Goal: Task Accomplishment & Management: Manage account settings

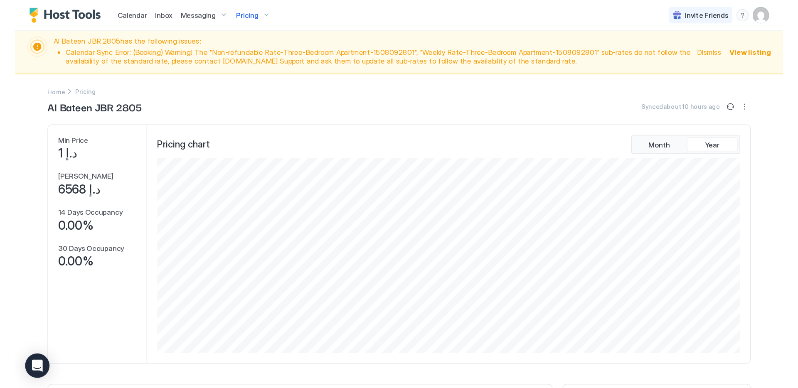
scroll to position [160, 479]
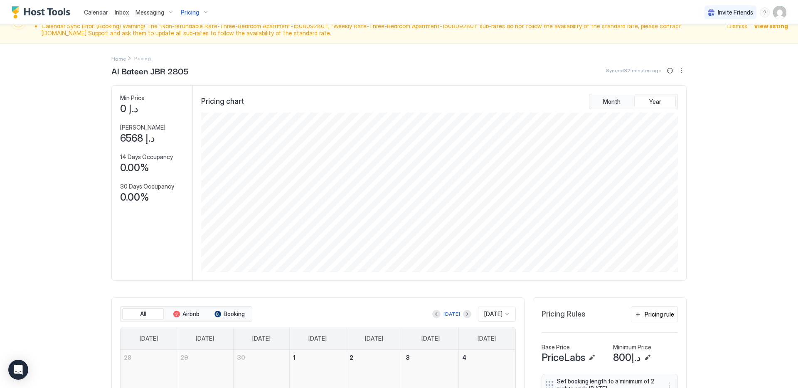
scroll to position [9, 0]
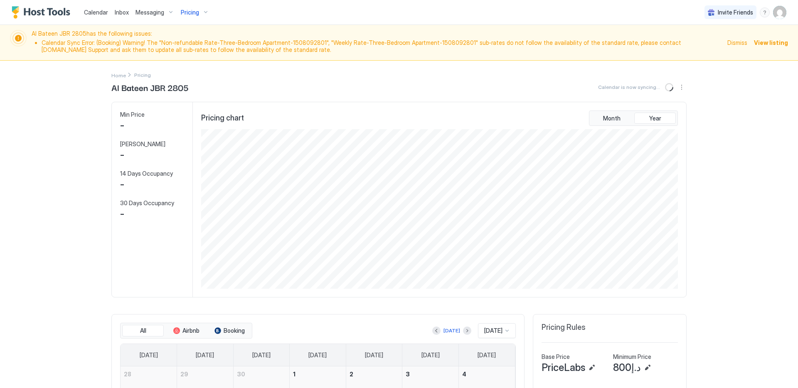
scroll to position [160, 479]
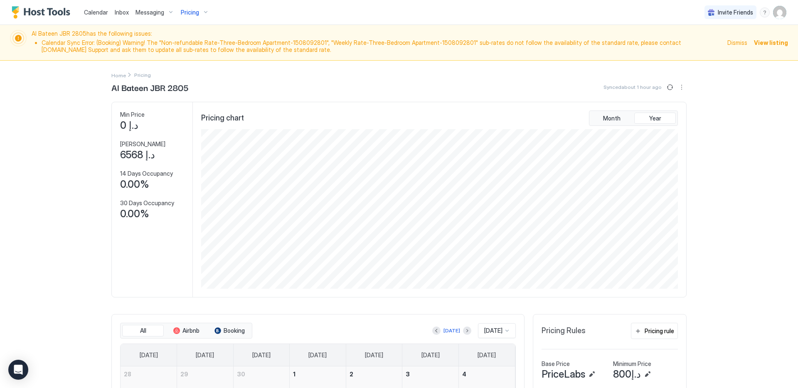
click at [763, 43] on span "View listing" at bounding box center [771, 42] width 34 height 9
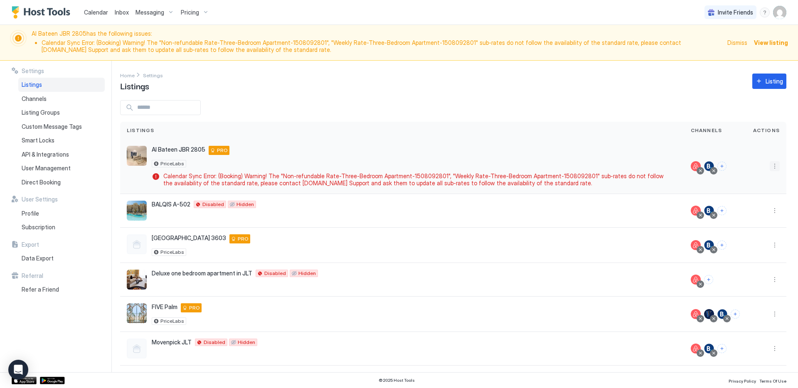
click at [770, 166] on button "More options" at bounding box center [775, 166] width 10 height 10
click at [758, 188] on div "Pricing" at bounding box center [747, 191] width 57 height 13
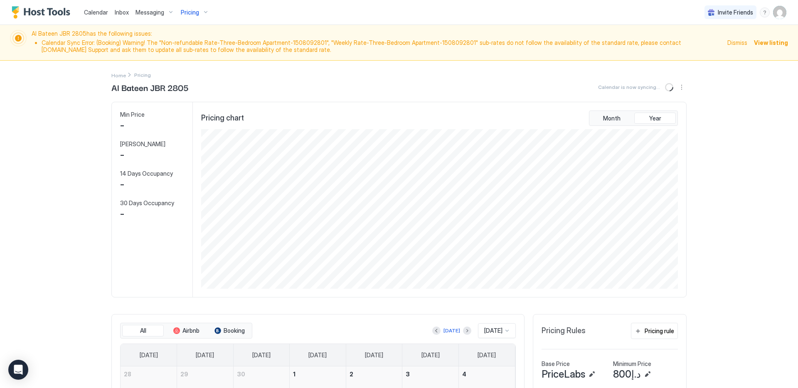
scroll to position [160, 479]
click at [667, 85] on button "Sync prices" at bounding box center [670, 87] width 10 height 10
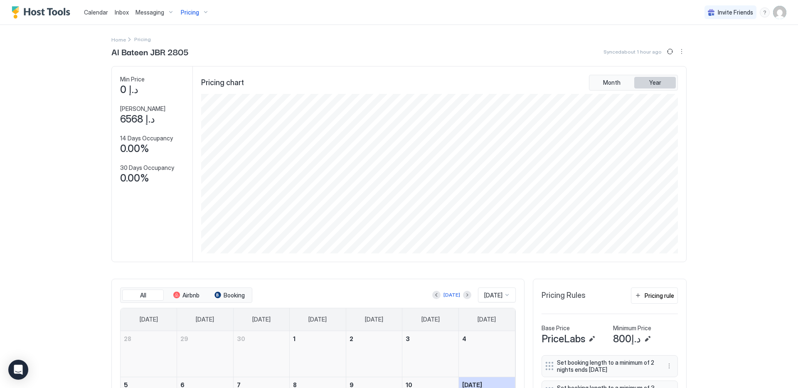
click at [664, 87] on button "Year" at bounding box center [655, 83] width 42 height 12
click at [669, 54] on button "Sync prices" at bounding box center [670, 52] width 10 height 10
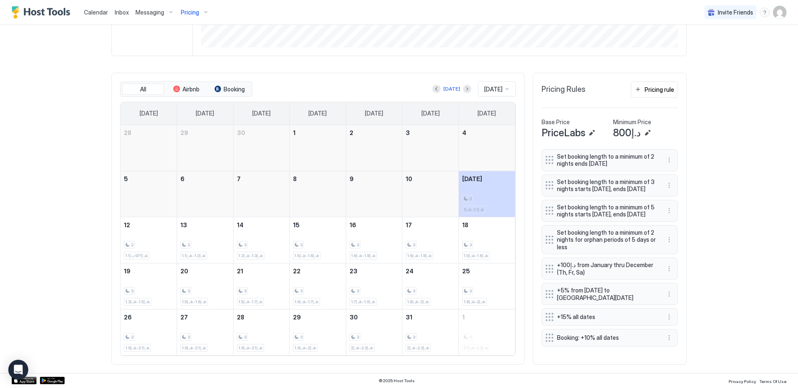
scroll to position [0, 0]
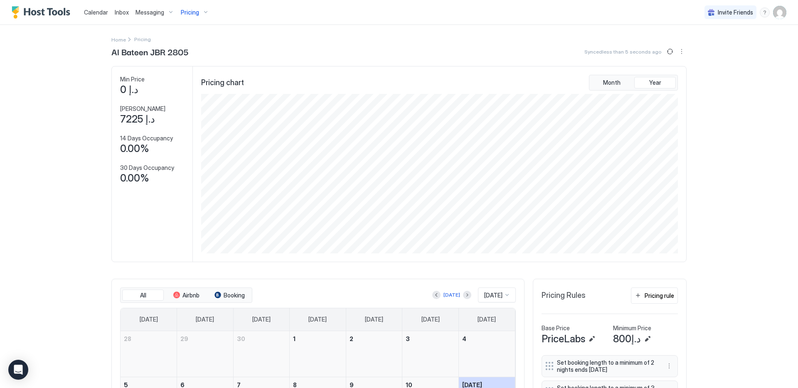
click at [190, 12] on span "Pricing" at bounding box center [190, 12] width 18 height 7
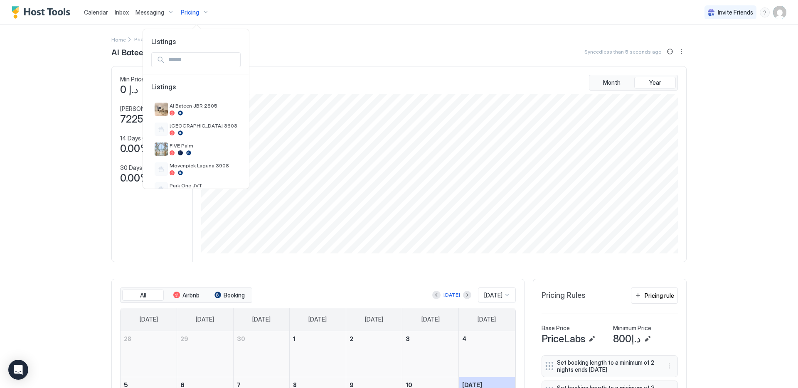
click at [773, 13] on div at bounding box center [399, 194] width 798 height 388
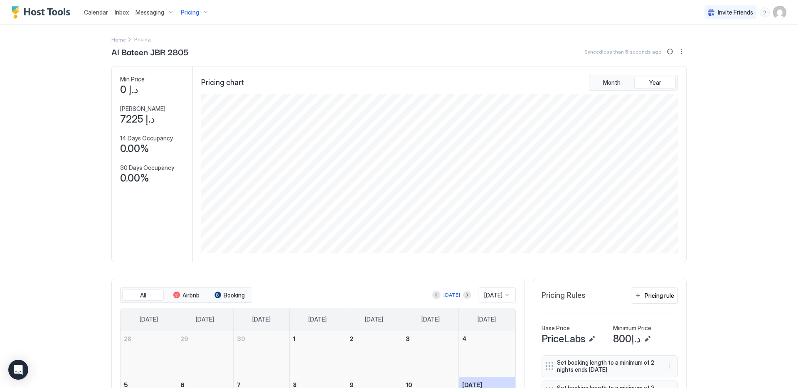
click at [773, 15] on img "User profile" at bounding box center [779, 12] width 13 height 13
click at [739, 50] on div "Settings" at bounding box center [727, 46] width 106 height 15
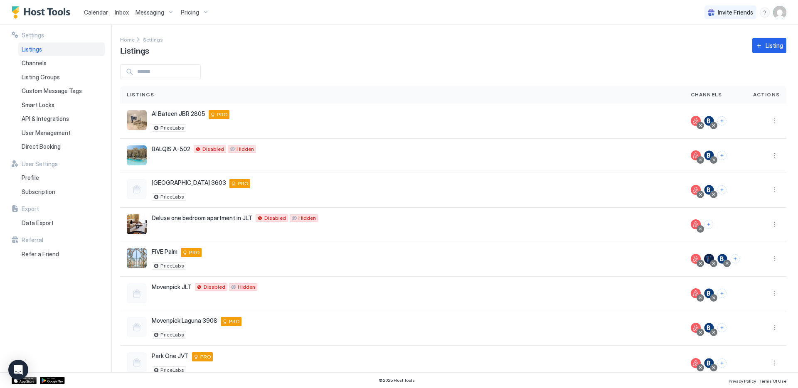
click at [189, 11] on span "Pricing" at bounding box center [190, 12] width 18 height 7
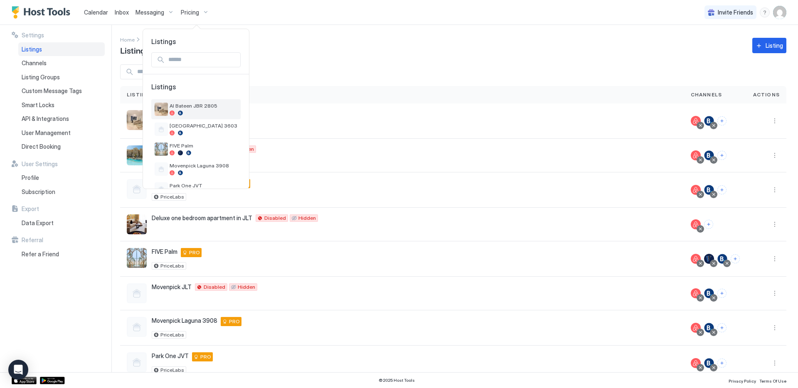
click at [185, 111] on div at bounding box center [204, 113] width 68 height 5
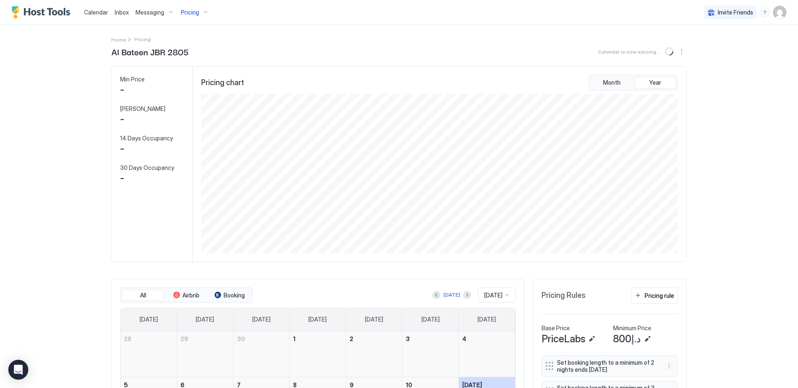
scroll to position [160, 479]
click at [668, 52] on button "Sync prices" at bounding box center [670, 52] width 10 height 10
click at [667, 53] on button "Sync prices" at bounding box center [670, 52] width 10 height 10
click at [668, 54] on button "Sync prices" at bounding box center [670, 52] width 10 height 10
click at [775, 18] on img "User profile" at bounding box center [779, 12] width 13 height 13
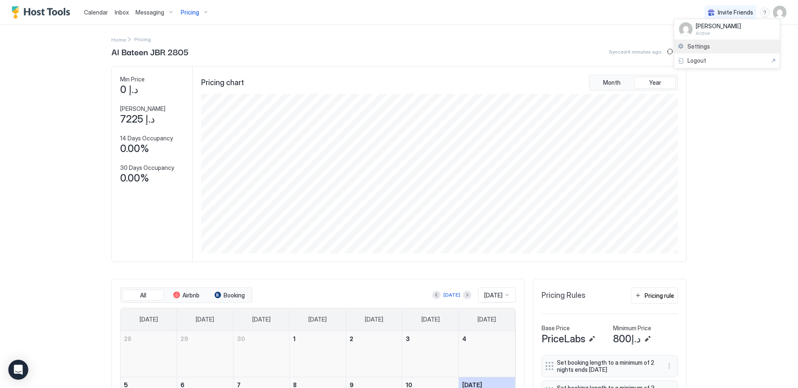
click at [728, 45] on div "Settings" at bounding box center [727, 46] width 106 height 15
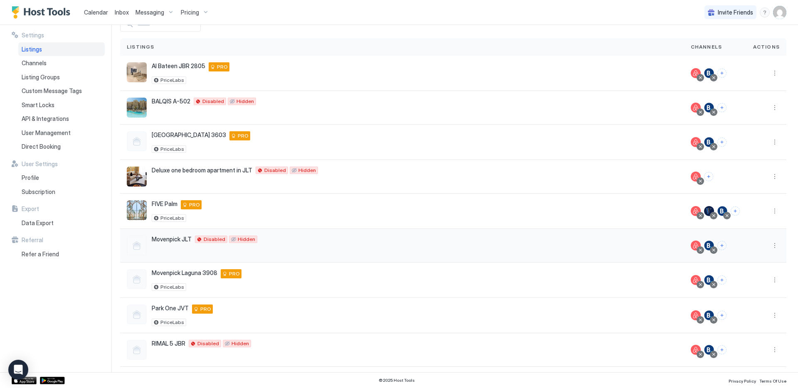
scroll to position [52, 0]
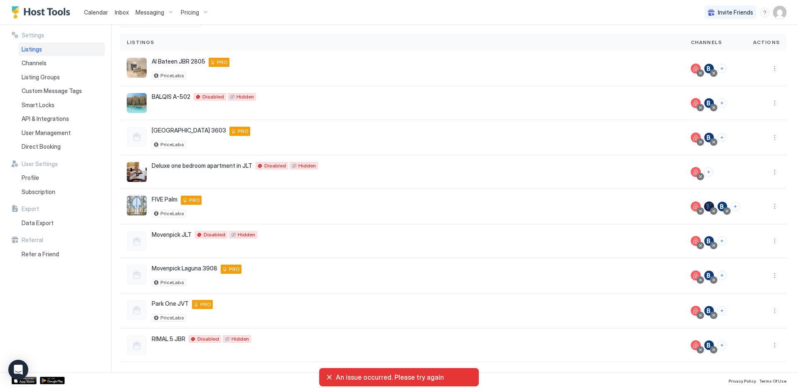
click at [331, 376] on div "An issue occurred. Please try again" at bounding box center [399, 377] width 146 height 8
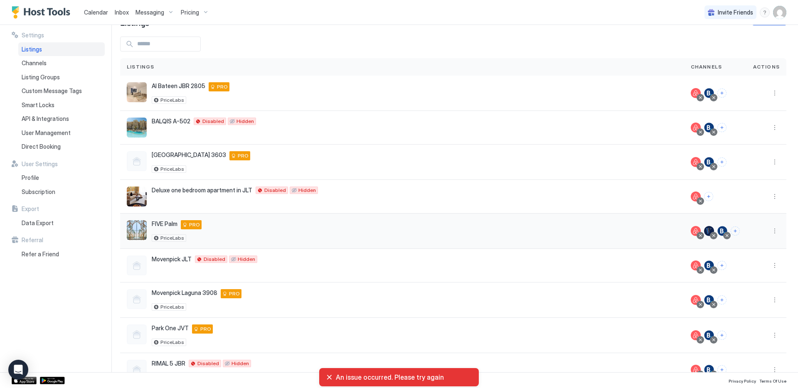
scroll to position [0, 0]
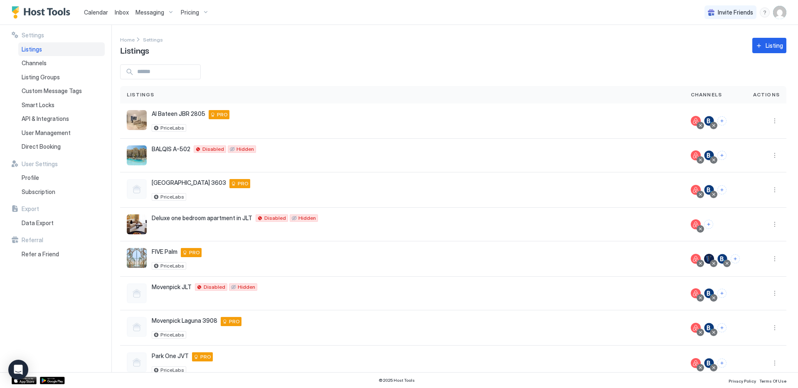
click at [349, 55] on div "Home Settings Listings Listing" at bounding box center [453, 45] width 666 height 21
click at [193, 15] on span "Pricing" at bounding box center [190, 12] width 18 height 7
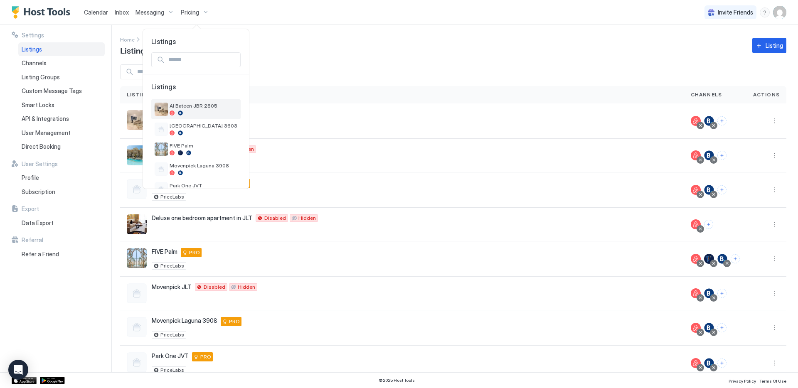
click at [192, 113] on div at bounding box center [204, 113] width 68 height 5
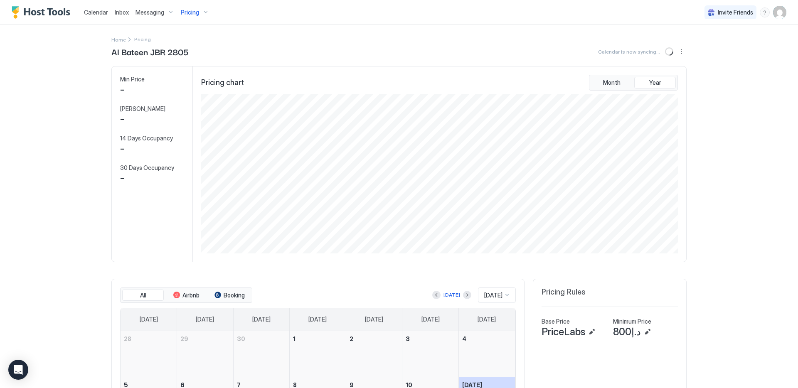
scroll to position [160, 479]
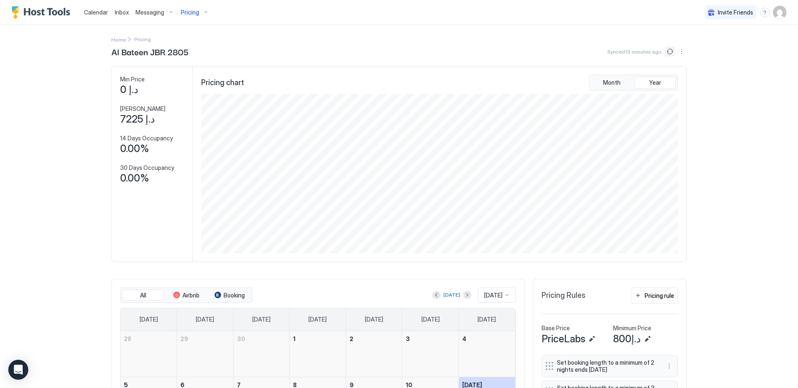
click at [667, 51] on button "Sync prices" at bounding box center [670, 52] width 10 height 10
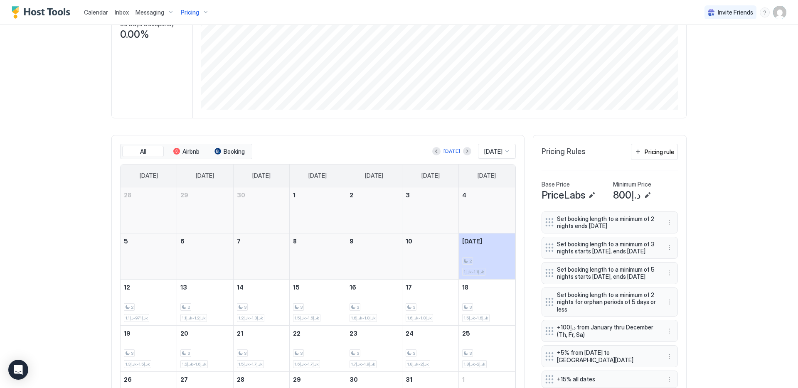
scroll to position [144, 0]
click at [497, 250] on div "2 د.إ1k-د.إ1.1k" at bounding box center [486, 256] width 49 height 39
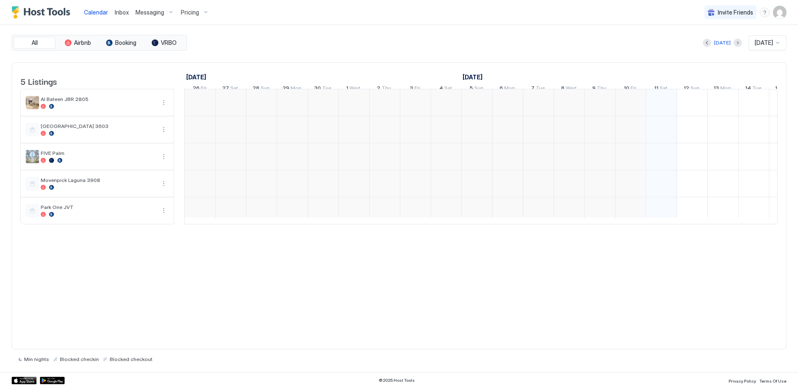
scroll to position [0, 462]
